Goal: Task Accomplishment & Management: Use online tool/utility

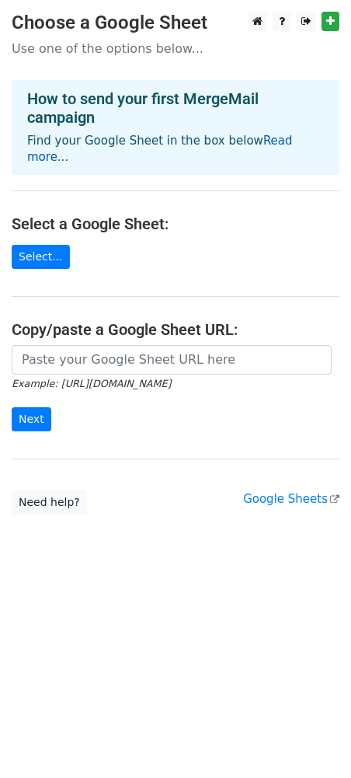
click at [271, 144] on link "Read more..." at bounding box center [160, 149] width 266 height 30
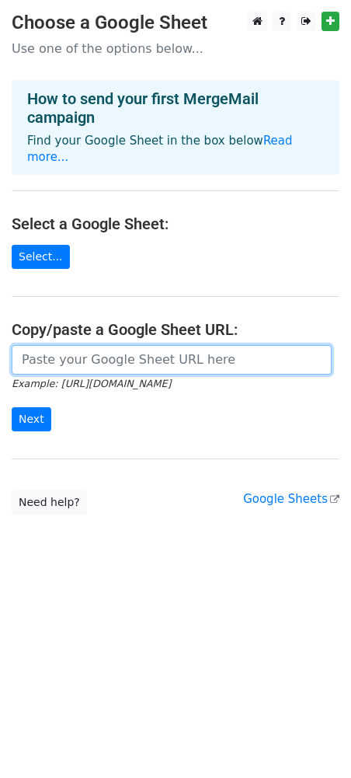
click at [148, 347] on input "url" at bounding box center [172, 360] width 320 height 30
paste input "https://docs.google.com/spreadsheets/d/13oXWICV7iYfSWbABG9fyQ6czCxZdcPFz/edit?g…"
type input "https://docs.google.com/spreadsheets/d/13oXWICV7iYfSWbABG9fyQ6czCxZdcPFz/edit?g…"
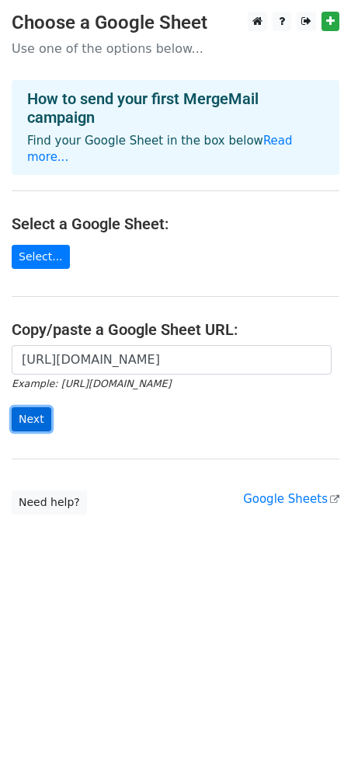
scroll to position [0, 0]
click at [30, 407] on input "Next" at bounding box center [32, 419] width 40 height 24
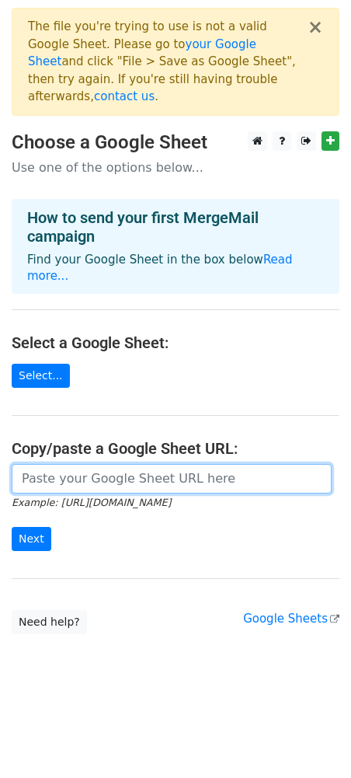
click at [166, 464] on input "url" at bounding box center [172, 479] width 320 height 30
paste input "https://docs.google.com/spreadsheets/d/1YlIM1H6dZerdkl5ho216DRLVvxFZg2Hl1Y6n6I_…"
type input "https://docs.google.com/spreadsheets/d/1YlIM1H6dZerdkl5ho216DRLVvxFZg2Hl1Y6n6I_…"
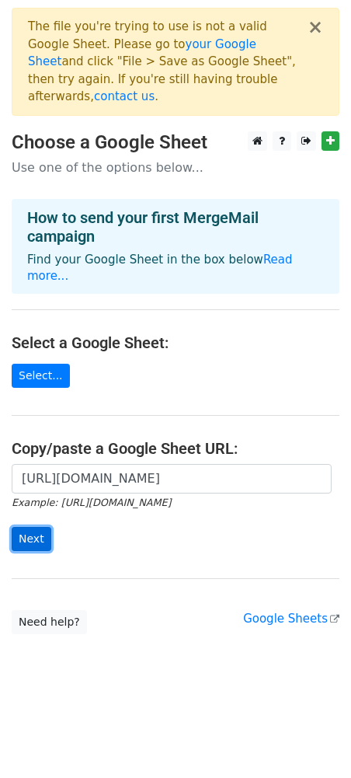
scroll to position [0, 0]
click at [30, 527] on input "Next" at bounding box center [32, 539] width 40 height 24
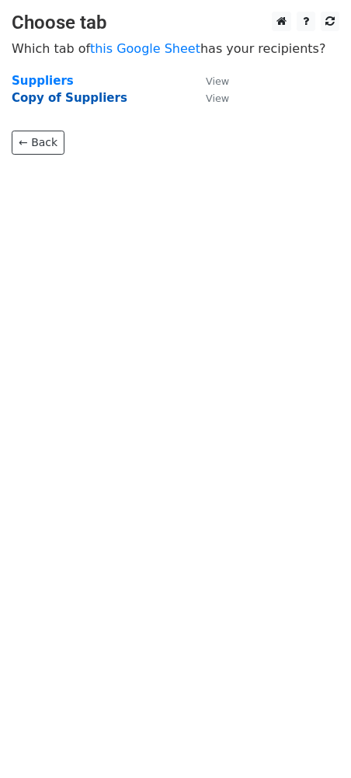
click at [52, 100] on strong "Copy of Suppliers" at bounding box center [70, 98] width 116 height 14
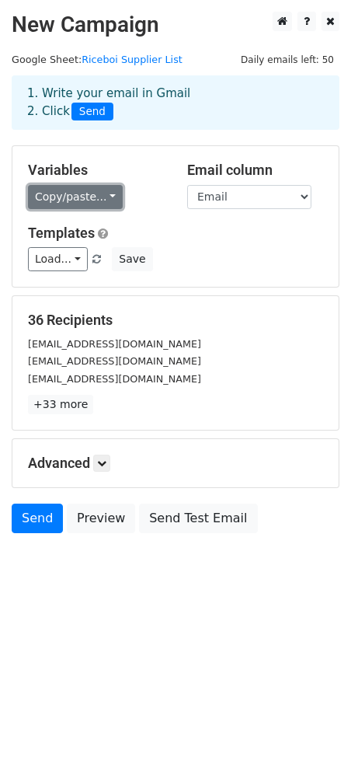
click at [82, 200] on link "Copy/paste..." at bounding box center [75, 197] width 95 height 24
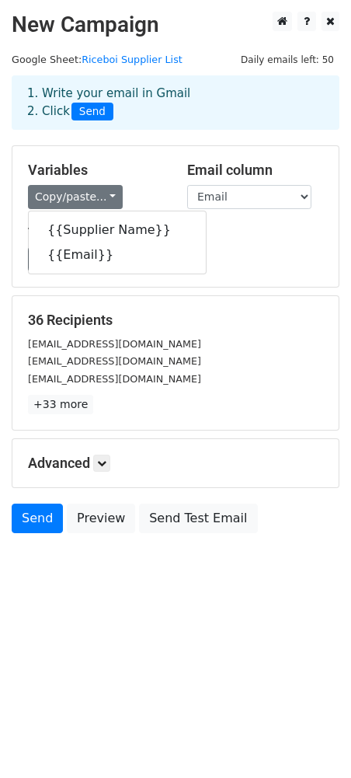
click at [244, 277] on div "Variables Copy/paste... {{Supplier Name}} {{Email}} Email column Supplier Name …" at bounding box center [175, 216] width 326 height 141
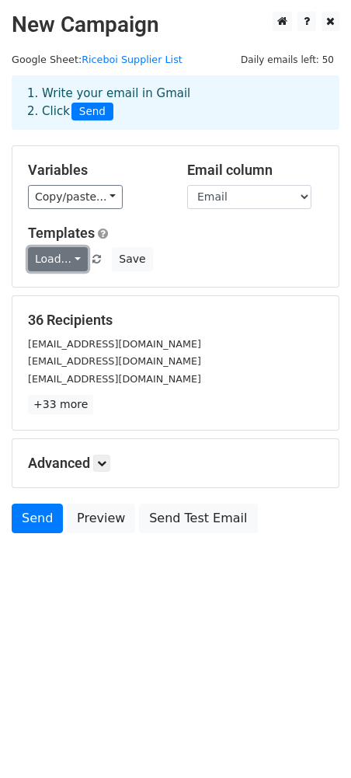
click at [52, 263] on link "Load..." at bounding box center [58, 259] width 60 height 24
click at [236, 266] on div "Load... No templates saved Save" at bounding box center [175, 259] width 319 height 24
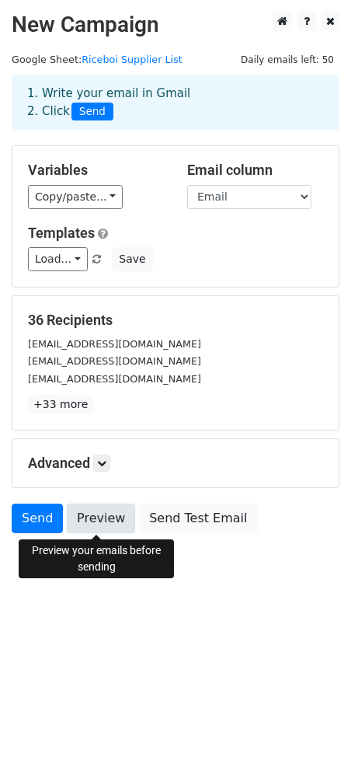
click at [97, 522] on link "Preview" at bounding box center [101, 519] width 68 height 30
click at [92, 515] on link "Preview" at bounding box center [101, 519] width 68 height 30
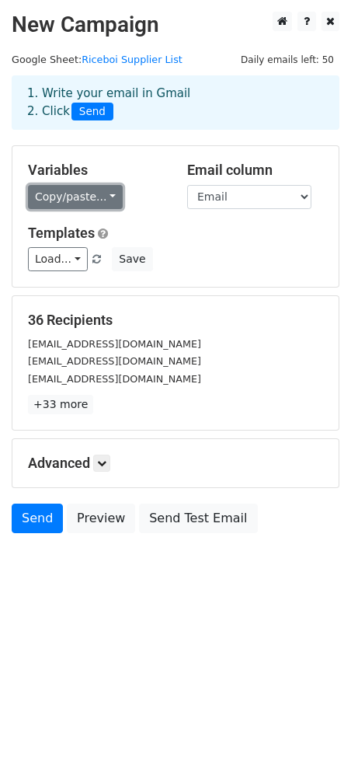
click at [75, 201] on link "Copy/paste..." at bounding box center [75, 197] width 95 height 24
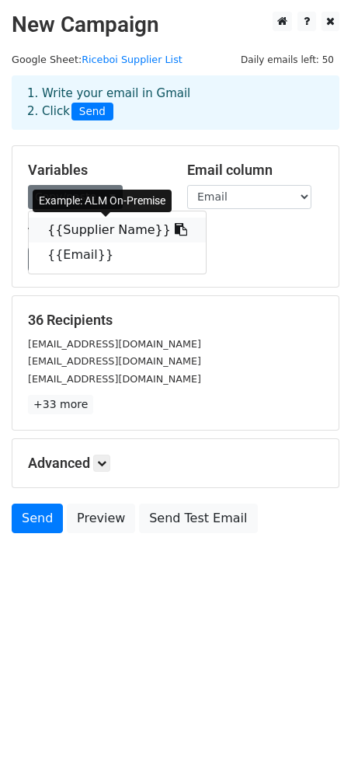
click at [175, 229] on icon at bounding box center [181, 229] width 12 height 12
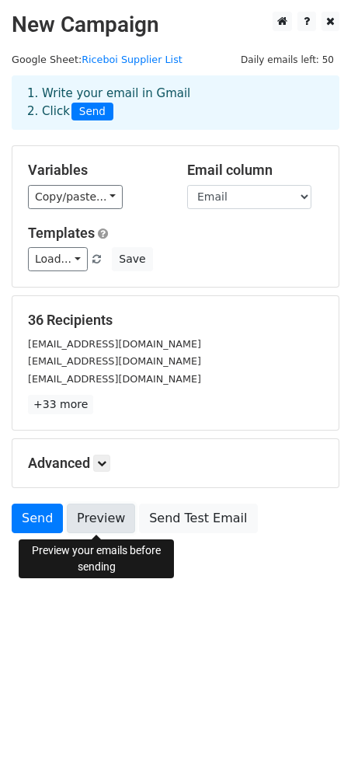
click at [99, 518] on link "Preview" at bounding box center [101, 519] width 68 height 30
click at [89, 510] on link "Preview" at bounding box center [101, 519] width 68 height 30
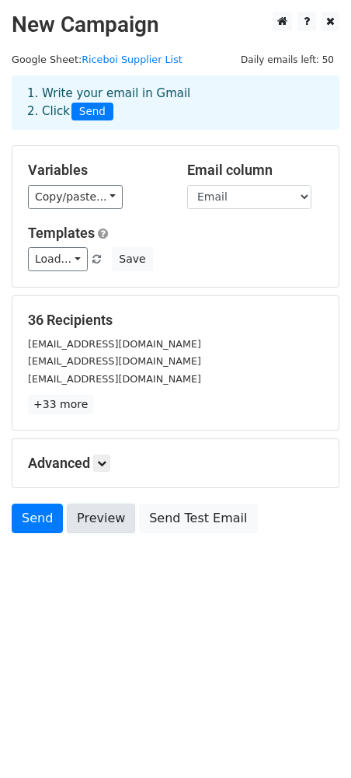
click at [97, 521] on link "Preview" at bounding box center [101, 519] width 68 height 30
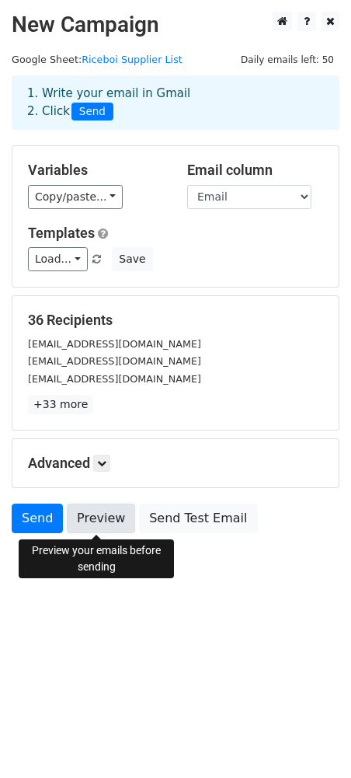
click at [109, 523] on link "Preview" at bounding box center [101, 519] width 68 height 30
click at [110, 522] on link "Preview" at bounding box center [101, 519] width 68 height 30
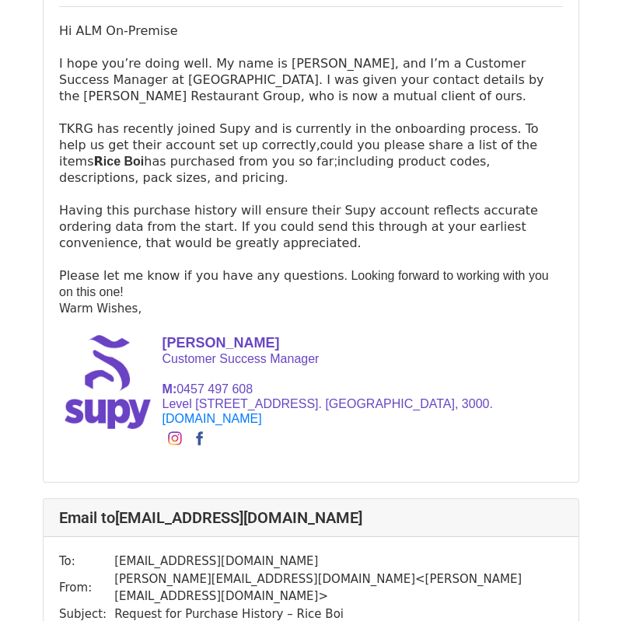
scroll to position [236, 0]
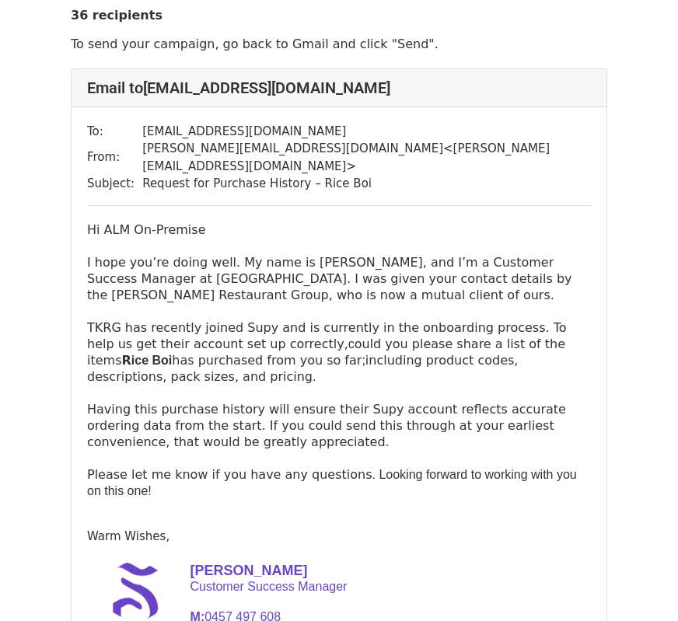
scroll to position [35, 0]
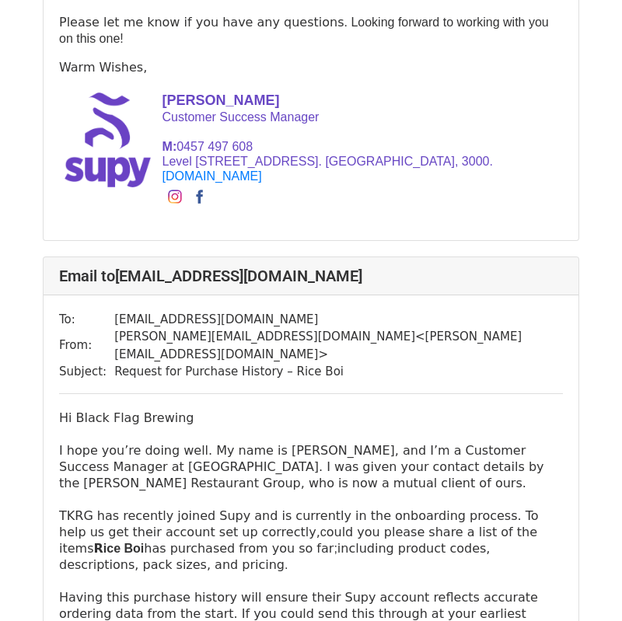
scroll to position [1136, 0]
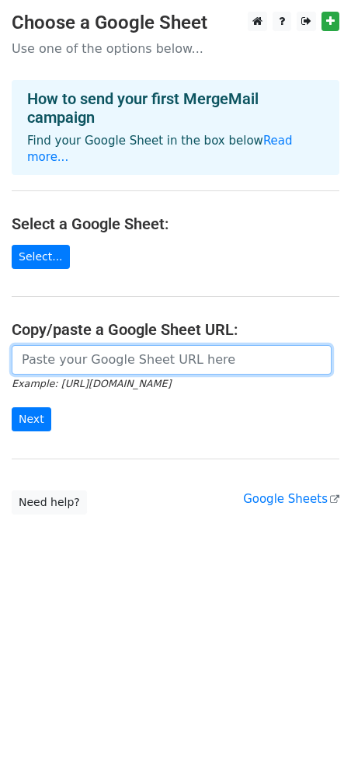
click at [199, 346] on input "url" at bounding box center [172, 360] width 320 height 30
paste input "[URL][DOMAIN_NAME]"
type input "[URL][DOMAIN_NAME]"
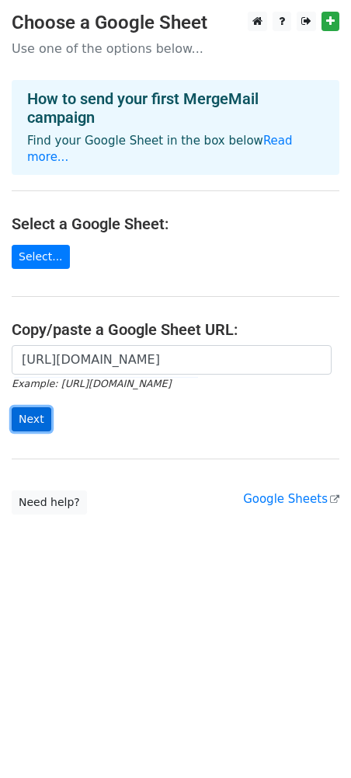
scroll to position [0, 0]
click at [37, 407] on input "Next" at bounding box center [32, 419] width 40 height 24
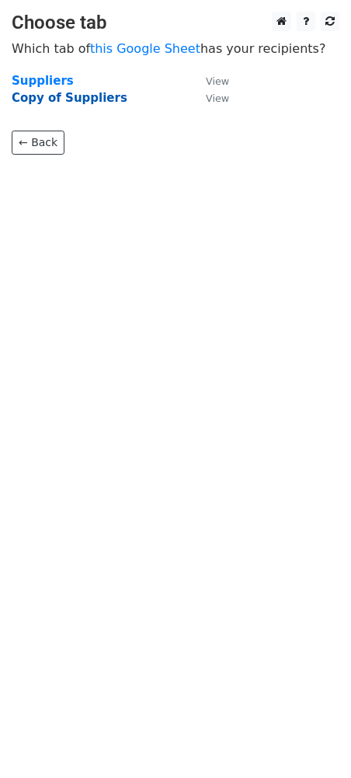
click at [89, 99] on strong "Copy of Suppliers" at bounding box center [70, 98] width 116 height 14
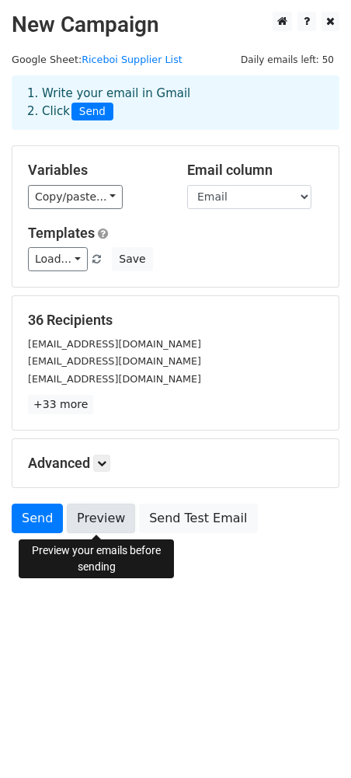
click at [91, 523] on link "Preview" at bounding box center [101, 519] width 68 height 30
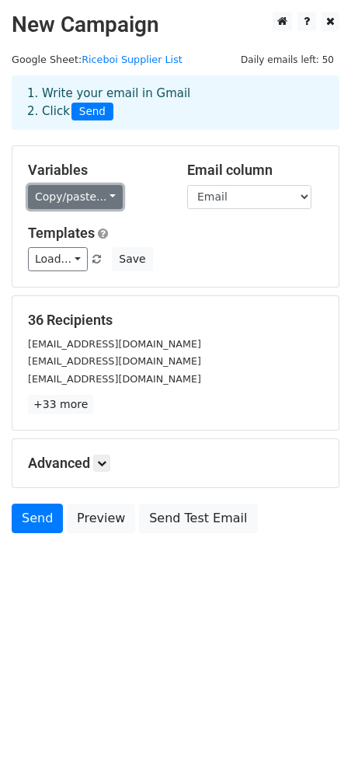
click at [75, 197] on link "Copy/paste..." at bounding box center [75, 197] width 95 height 24
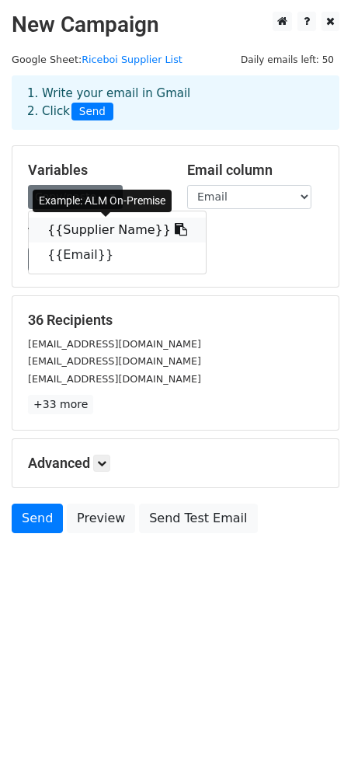
click at [75, 226] on link "{{Supplier Name}}" at bounding box center [117, 230] width 177 height 25
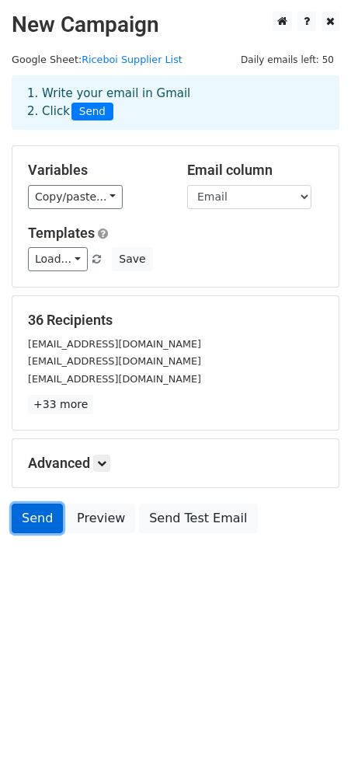
click at [38, 520] on link "Send" at bounding box center [37, 519] width 51 height 30
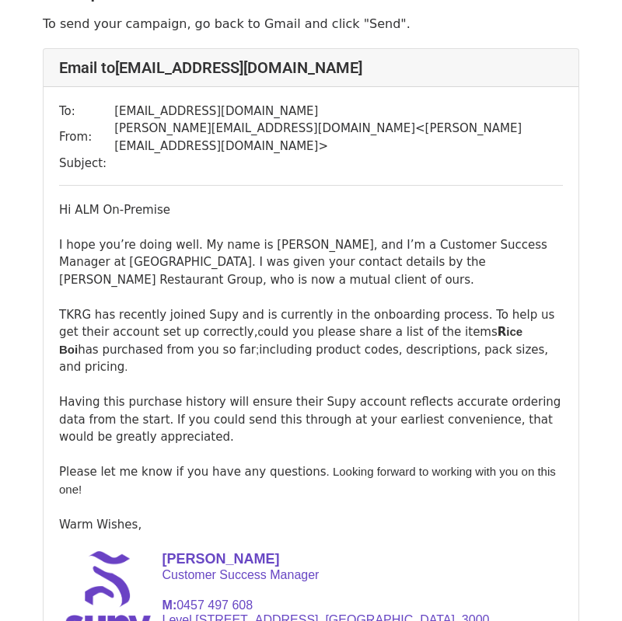
scroll to position [113, 0]
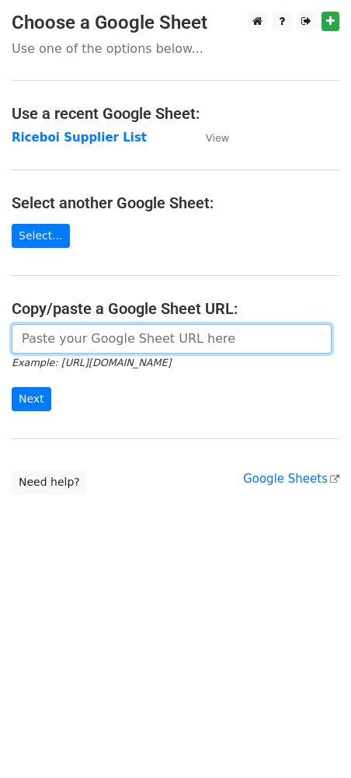
click at [165, 340] on input "url" at bounding box center [172, 339] width 320 height 30
paste input "https://docs.google.com/spreadsheets/d/1tUDSpNcO8OlDygrTHD_wg310DmyWPDyUrJpxJRO…"
type input "https://docs.google.com/spreadsheets/d/1tUDSpNcO8OlDygrTHD_wg310DmyWPDyUrJpxJRO…"
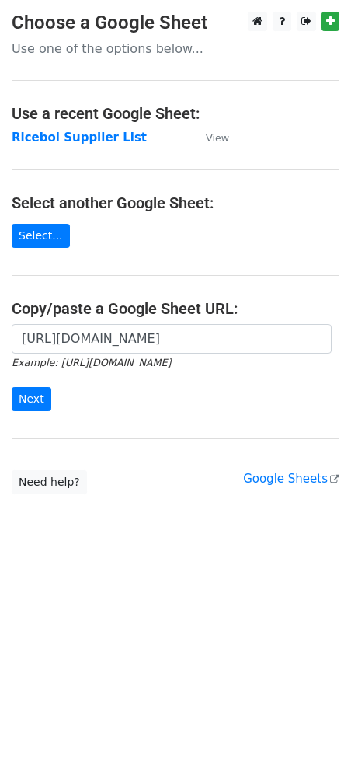
scroll to position [0, 0]
click at [39, 398] on input "Next" at bounding box center [32, 399] width 40 height 24
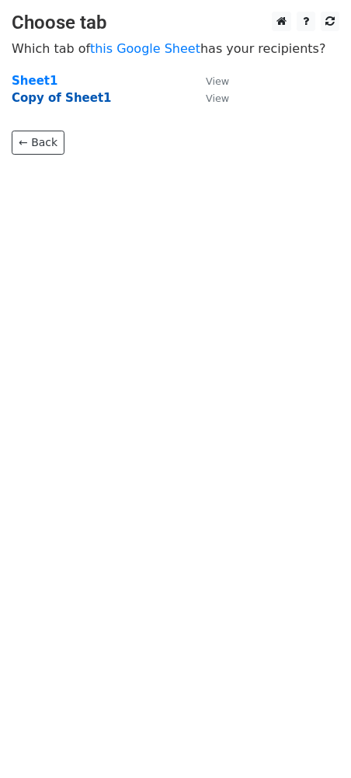
click at [64, 99] on strong "Copy of Sheet1" at bounding box center [62, 98] width 100 height 14
click at [78, 100] on strong "Copy of Sheet1" at bounding box center [62, 98] width 100 height 14
click at [210, 101] on small "View" at bounding box center [217, 98] width 23 height 12
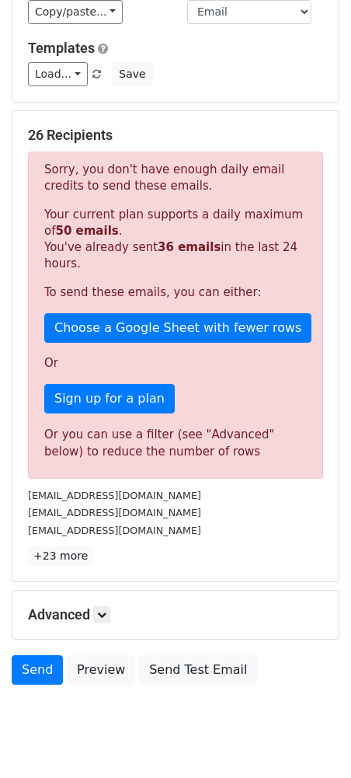
scroll to position [225, 0]
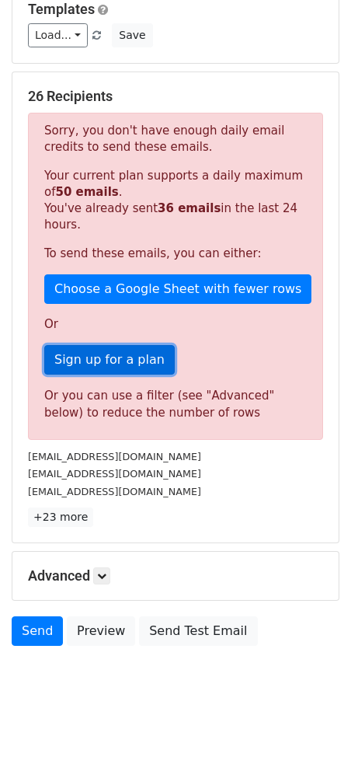
click at [132, 357] on link "Sign up for a plan" at bounding box center [109, 360] width 131 height 30
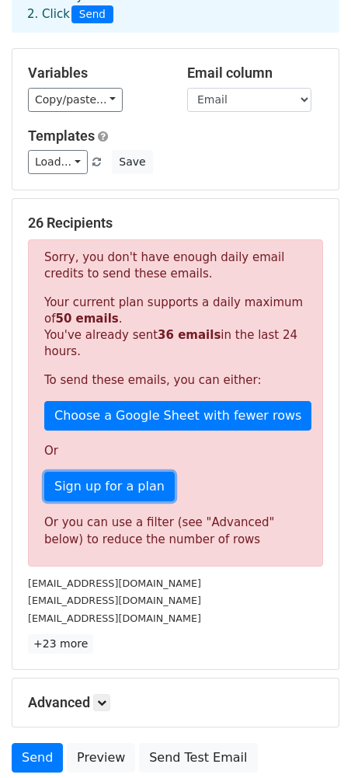
scroll to position [0, 0]
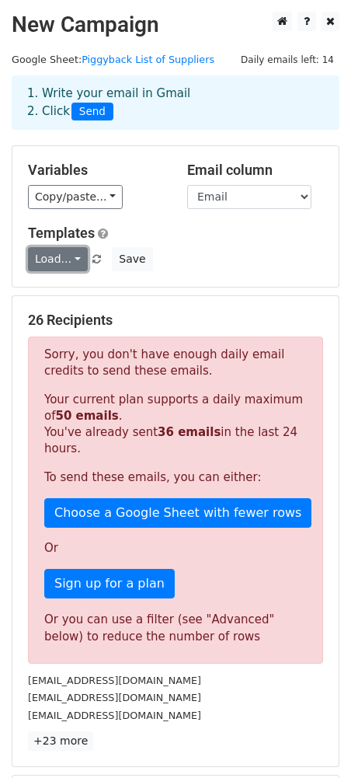
click at [72, 256] on link "Load..." at bounding box center [58, 259] width 60 height 24
click at [71, 258] on link "Load..." at bounding box center [58, 259] width 60 height 24
click at [201, 247] on div "Load... No templates saved Save" at bounding box center [175, 259] width 319 height 24
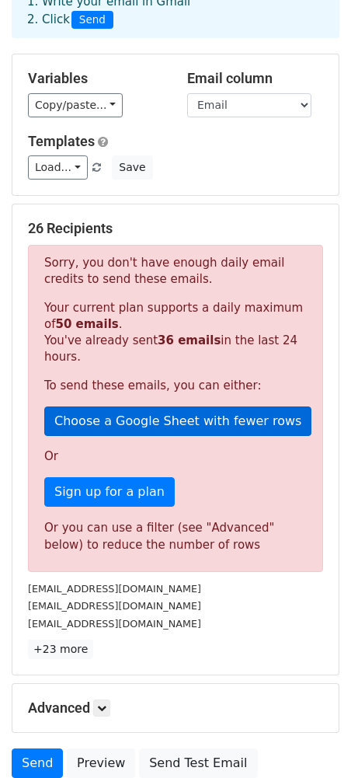
scroll to position [225, 0]
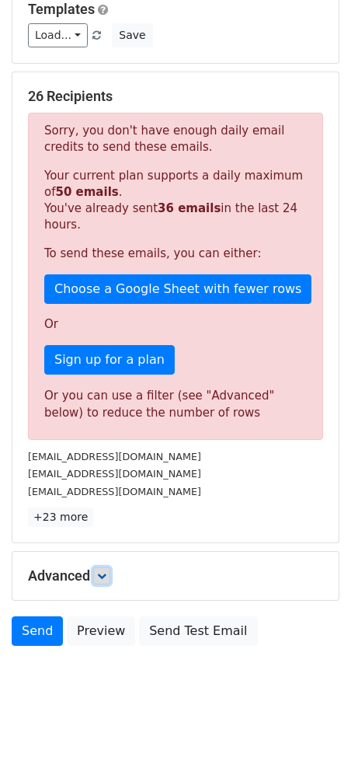
click at [100, 574] on icon at bounding box center [101, 575] width 9 height 9
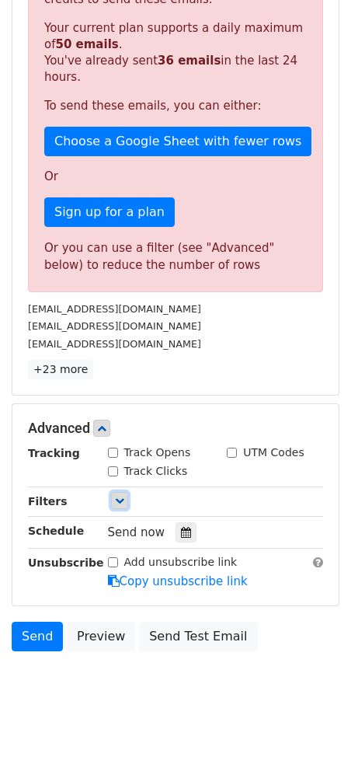
click at [117, 504] on link at bounding box center [119, 500] width 17 height 17
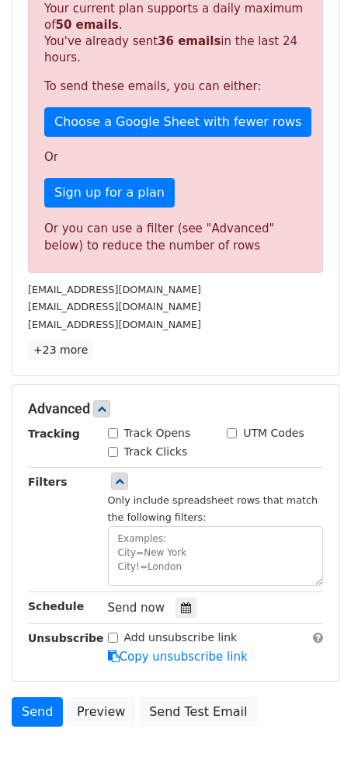
click at [117, 504] on small "Only include spreadsheet rows that match the following filters:" at bounding box center [213, 509] width 211 height 30
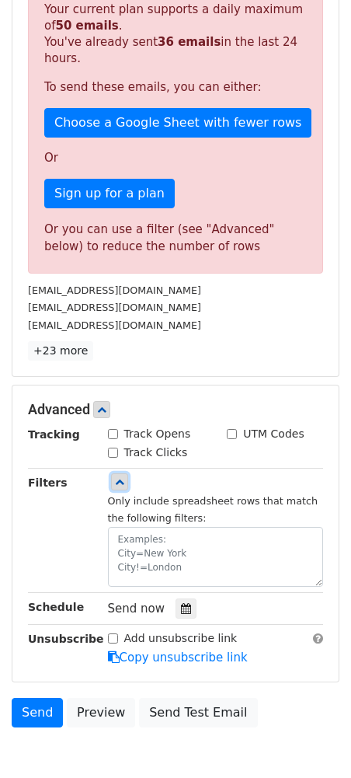
click at [113, 490] on link at bounding box center [119, 481] width 17 height 17
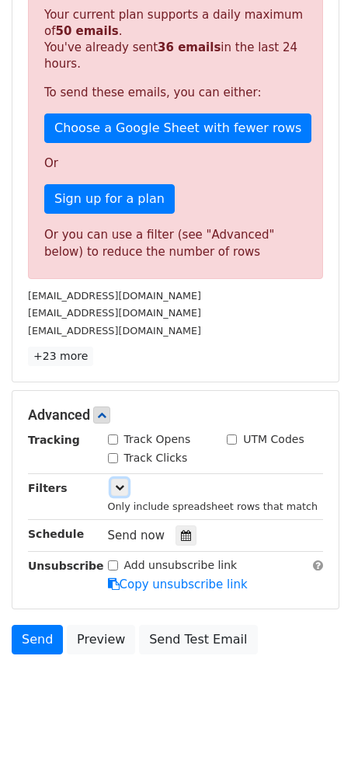
scroll to position [378, 0]
